Goal: Information Seeking & Learning: Learn about a topic

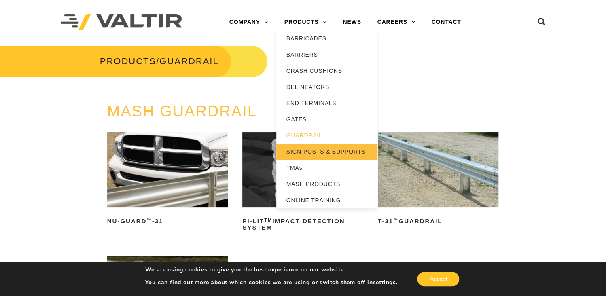
click at [308, 149] on link "SIGN POSTS & SUPPORTS" at bounding box center [326, 152] width 101 height 16
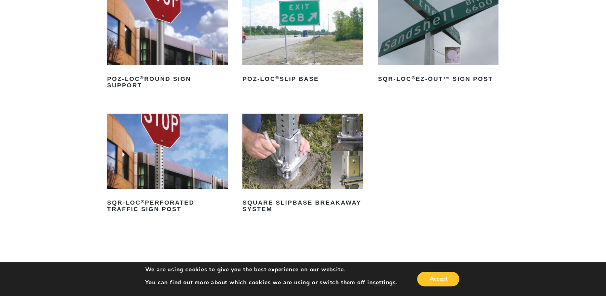
scroll to position [162, 0]
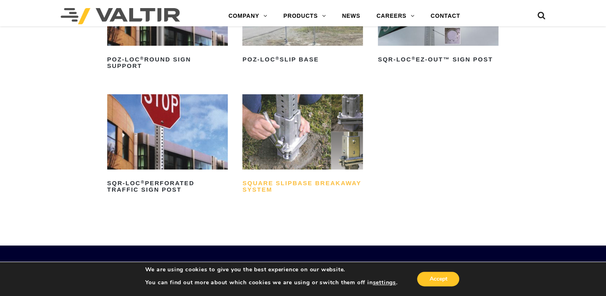
click at [267, 180] on h2 "Square Slipbase Breakaway System" at bounding box center [302, 186] width 121 height 19
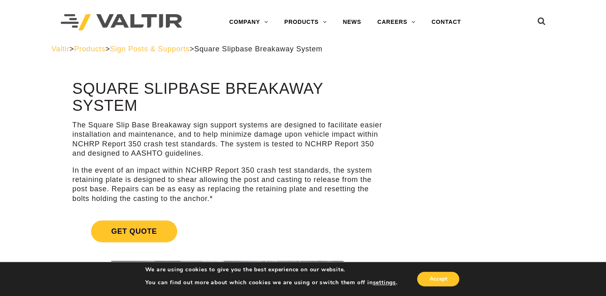
click at [150, 50] on span "Sign Posts & Supports" at bounding box center [150, 49] width 80 height 8
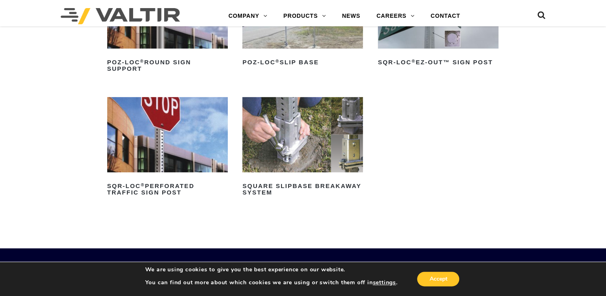
scroll to position [202, 0]
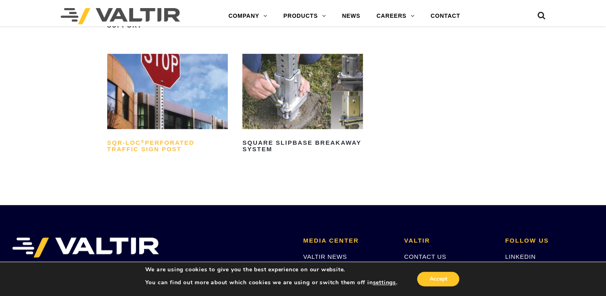
click at [151, 150] on h2 "SQR-LOC ® Perforated Traffic Sign Post" at bounding box center [167, 145] width 121 height 19
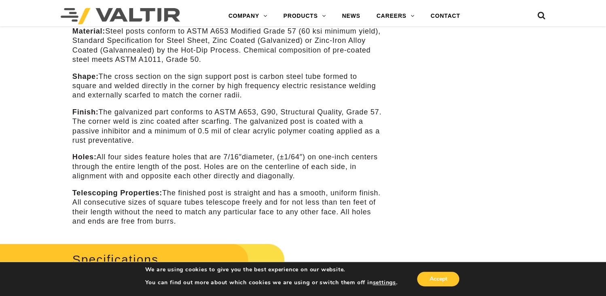
scroll to position [445, 0]
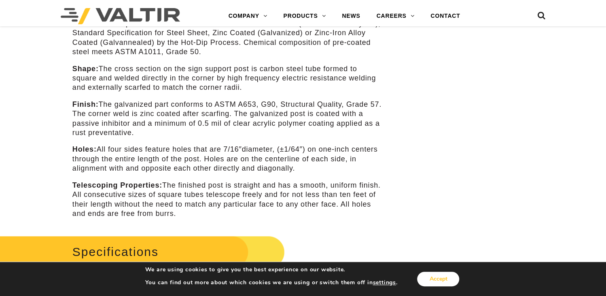
click at [441, 279] on button "Accept" at bounding box center [438, 279] width 42 height 15
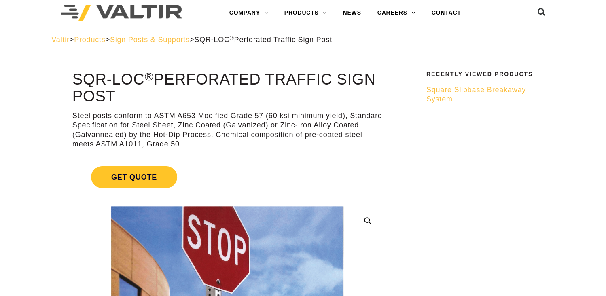
scroll to position [0, 0]
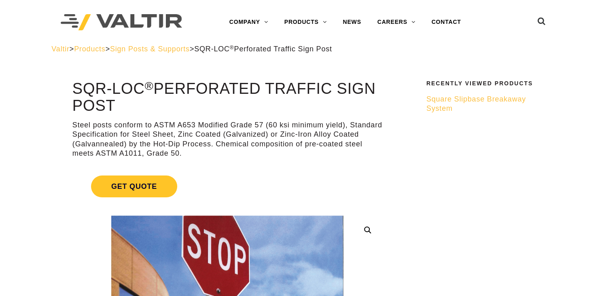
click at [60, 52] on span "Valtir" at bounding box center [60, 49] width 18 height 8
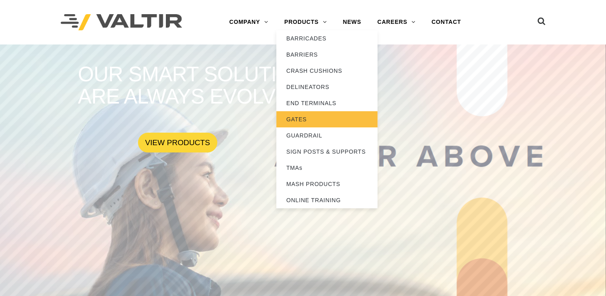
click at [304, 115] on link "GATES" at bounding box center [326, 119] width 101 height 16
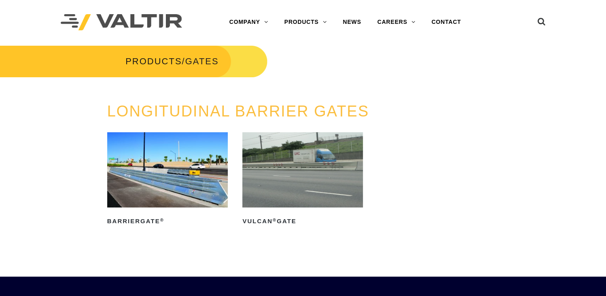
click at [206, 178] on img at bounding box center [167, 169] width 121 height 75
